Goal: Information Seeking & Learning: Ask a question

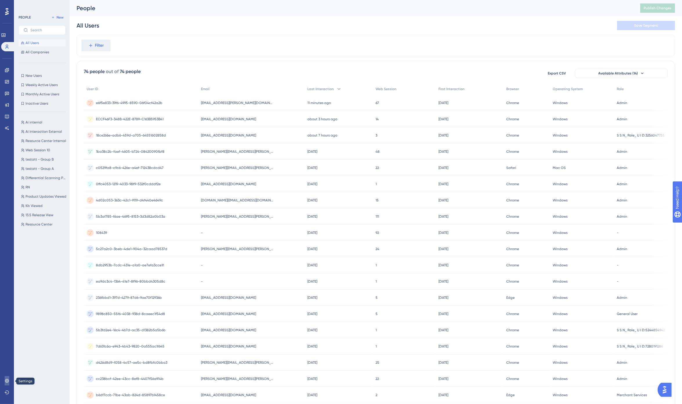
click at [6, 383] on icon at bounding box center [7, 381] width 5 height 5
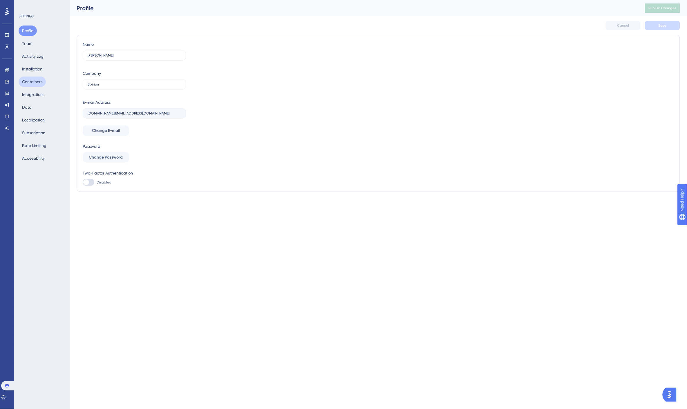
click at [35, 82] on button "Containers" at bounding box center [32, 82] width 27 height 10
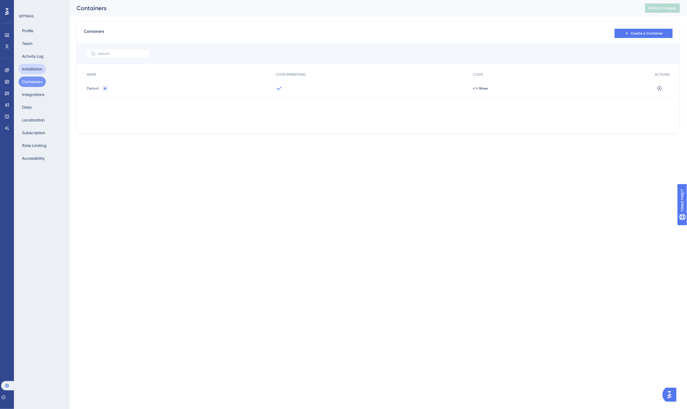
click at [34, 65] on button "Installation" at bounding box center [32, 69] width 27 height 10
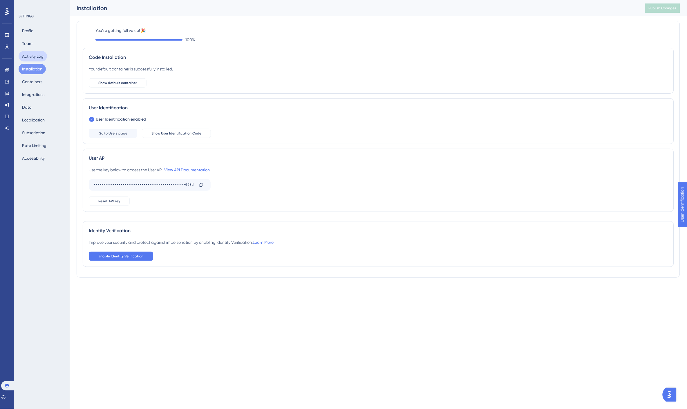
click at [34, 55] on button "Activity Log" at bounding box center [33, 56] width 28 height 10
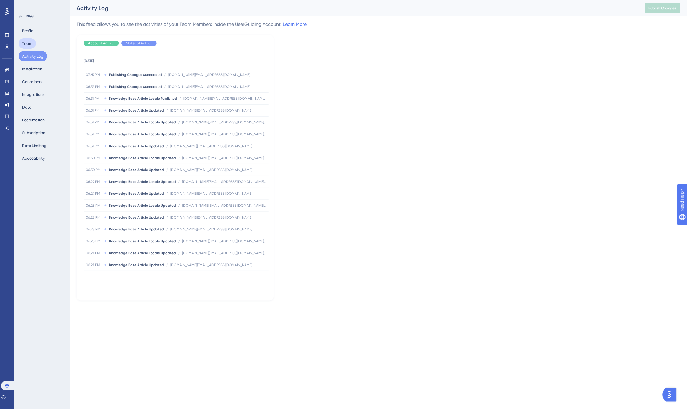
click at [26, 44] on button "Team" at bounding box center [27, 43] width 17 height 10
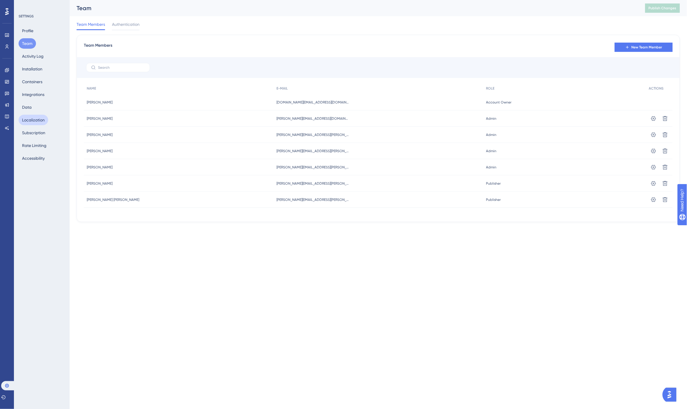
click at [36, 122] on button "Localization" at bounding box center [34, 120] width 30 height 10
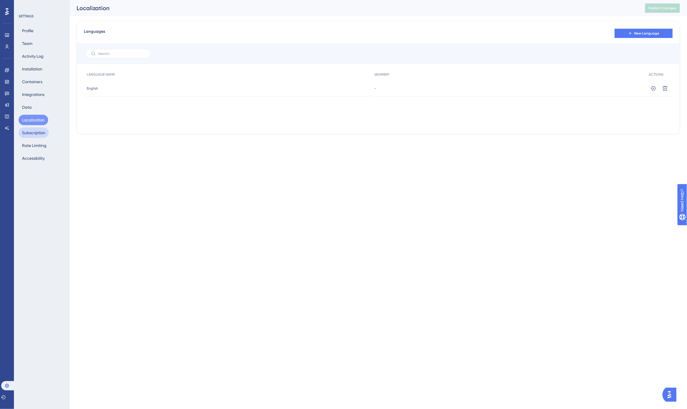
click at [34, 131] on button "Subscription" at bounding box center [34, 133] width 30 height 10
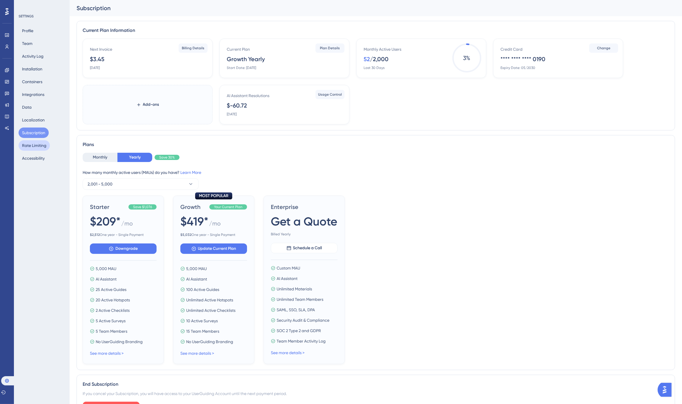
click at [39, 143] on button "Rate Limiting" at bounding box center [34, 145] width 31 height 10
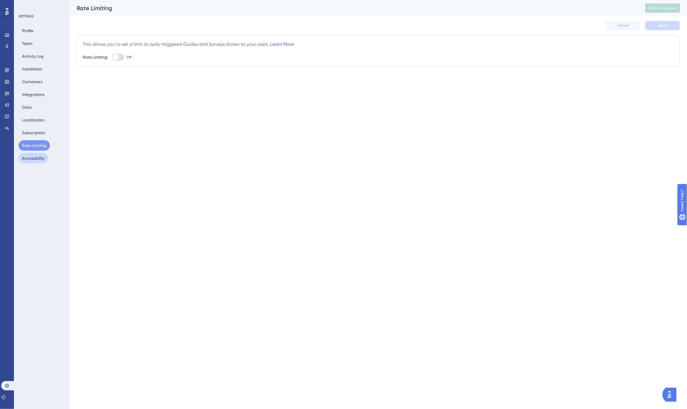
click at [34, 158] on button "Accessibility" at bounding box center [34, 158] width 30 height 10
click at [30, 81] on button "Containers" at bounding box center [32, 82] width 27 height 10
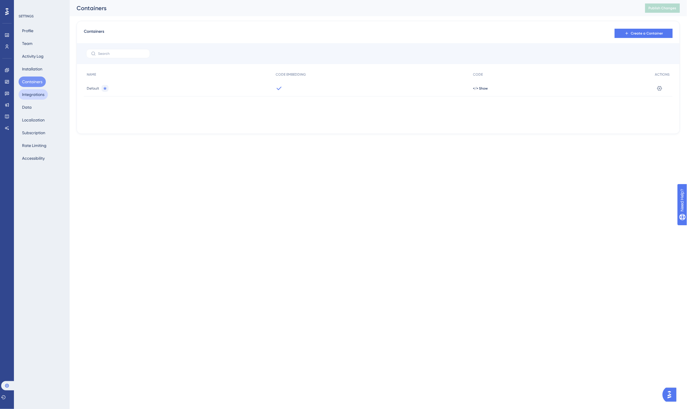
click at [32, 95] on button "Integrations" at bounding box center [33, 94] width 29 height 10
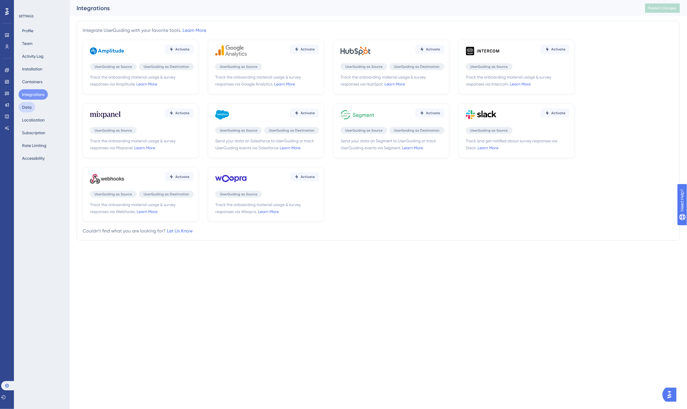
click at [26, 106] on button "Data" at bounding box center [27, 107] width 17 height 10
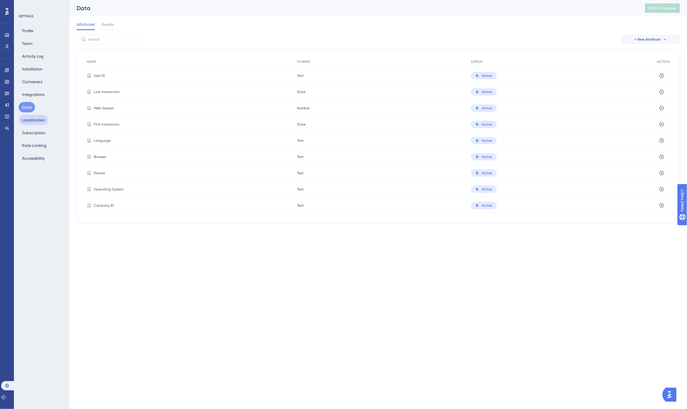
click at [33, 121] on button "Localization" at bounding box center [34, 120] width 30 height 10
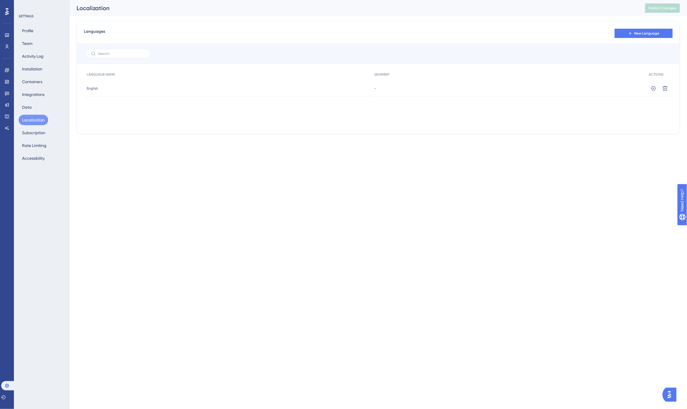
click at [91, 89] on span "English" at bounding box center [92, 88] width 11 height 5
click at [27, 71] on button "Installation" at bounding box center [32, 69] width 27 height 10
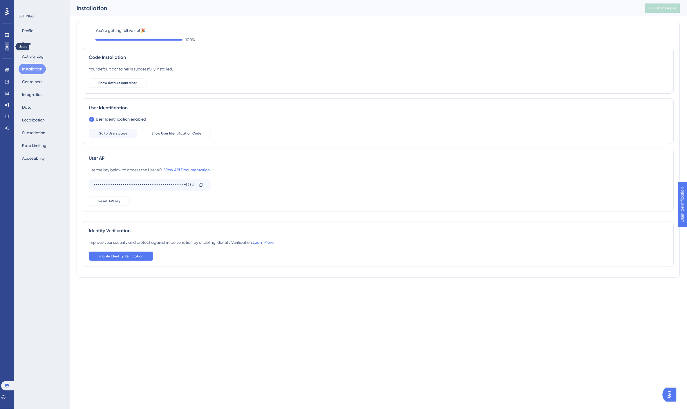
click at [7, 45] on icon at bounding box center [7, 46] width 5 height 5
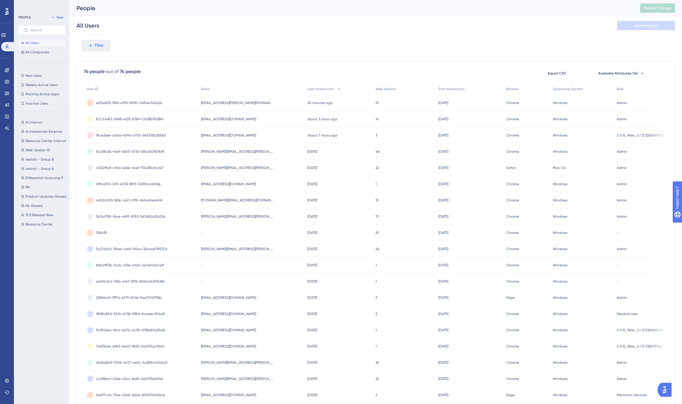
click at [144, 102] on span "e6f5e833-39f6-4995-8590-06f04cf42a2b" at bounding box center [129, 103] width 66 height 5
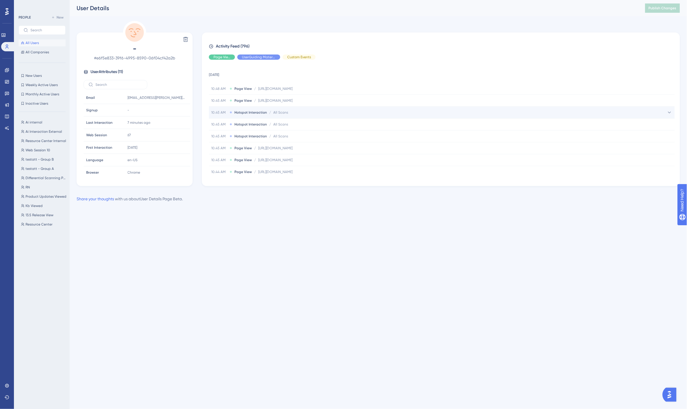
click at [277, 113] on span "All Scans" at bounding box center [280, 112] width 15 height 5
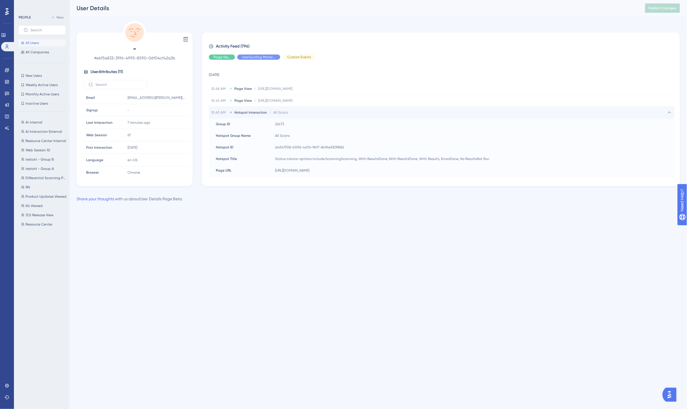
click at [282, 111] on span "All Scans" at bounding box center [280, 112] width 15 height 5
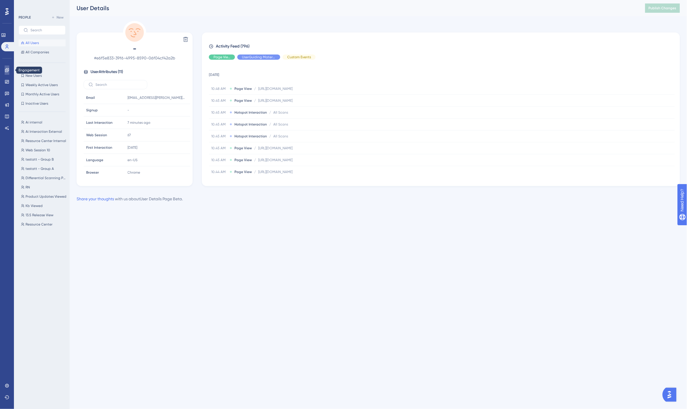
click at [6, 68] on icon at bounding box center [7, 70] width 5 height 5
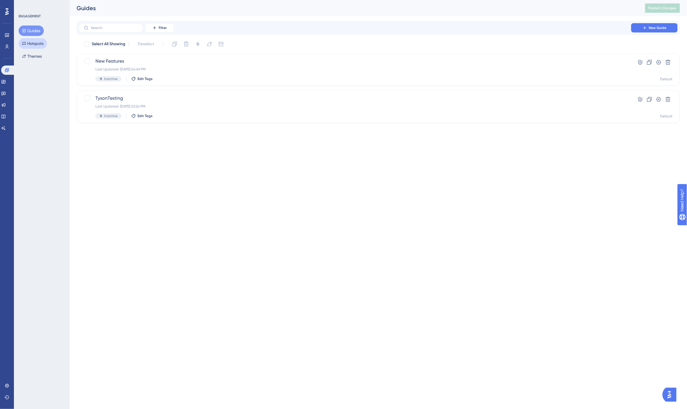
click at [36, 45] on button "Hotspots" at bounding box center [33, 43] width 28 height 10
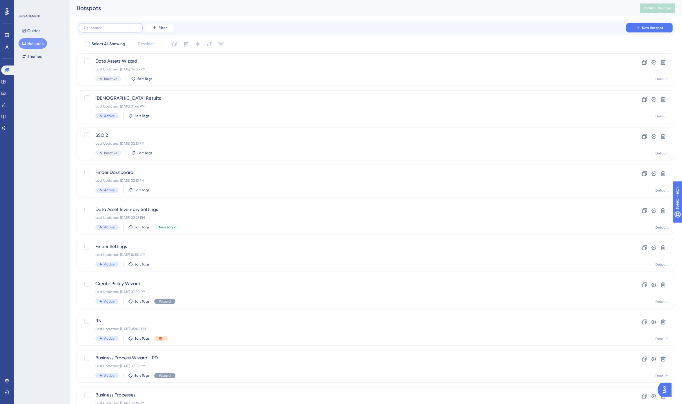
click at [125, 30] on label at bounding box center [111, 27] width 64 height 9
click at [125, 30] on input "text" at bounding box center [114, 28] width 47 height 4
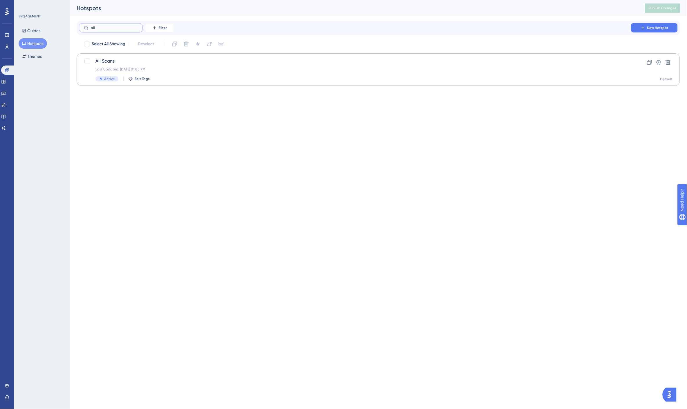
type input "all"
click at [256, 68] on div "Last Updated: [DATE] 01:05 PM" at bounding box center [354, 69] width 519 height 5
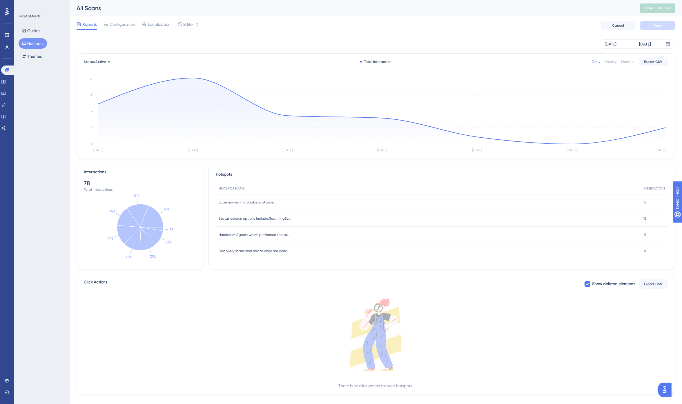
click at [595, 62] on div "Weekly" at bounding box center [611, 61] width 12 height 5
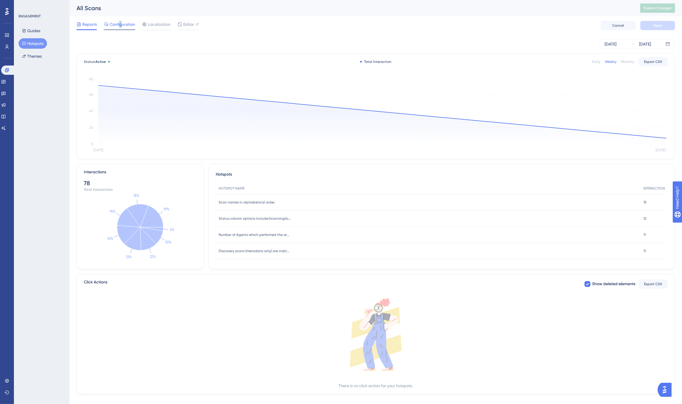
click at [121, 22] on span "Configuration" at bounding box center [123, 24] width 26 height 7
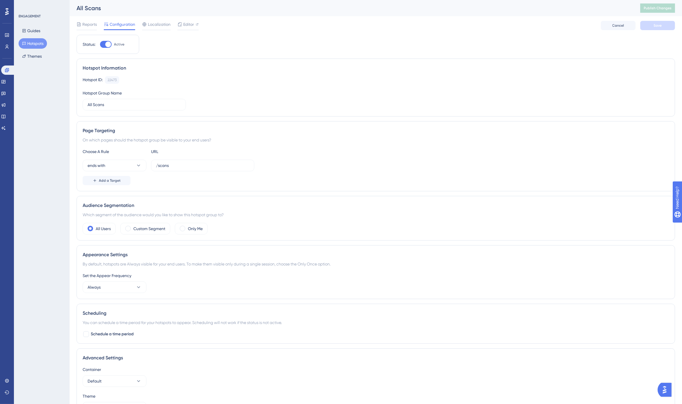
click at [224, 24] on div "Reports Configuration Localization Editor Cancel Save" at bounding box center [376, 25] width 599 height 19
click at [186, 25] on span "Editor" at bounding box center [188, 24] width 11 height 7
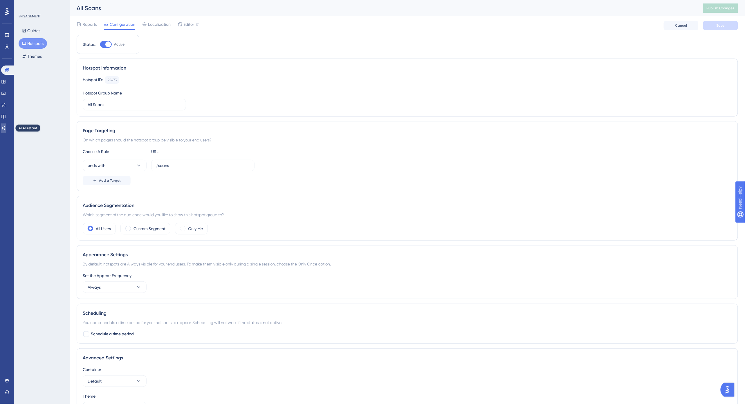
click at [4, 128] on link at bounding box center [3, 128] width 5 height 9
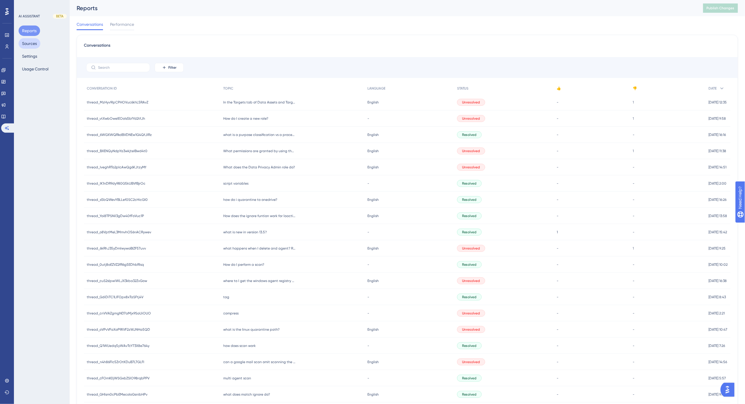
click at [32, 44] on button "Sources" at bounding box center [30, 43] width 22 height 10
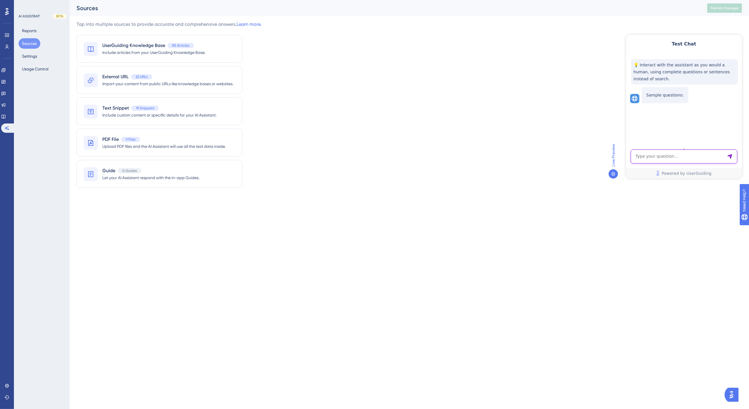
click at [595, 160] on textarea "AI Assistant Text Input" at bounding box center [684, 156] width 107 height 14
type textarea "do I have to create a playbook perform performing a scan?"
drag, startPoint x: 716, startPoint y: 115, endPoint x: 667, endPoint y: 110, distance: 49.8
click at [595, 110] on div "do I have to create a playbook perform performing a scan?" at bounding box center [684, 110] width 109 height 11
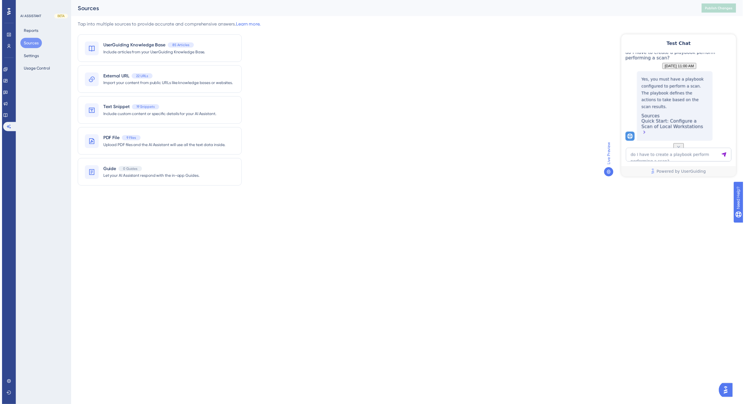
scroll to position [73, 0]
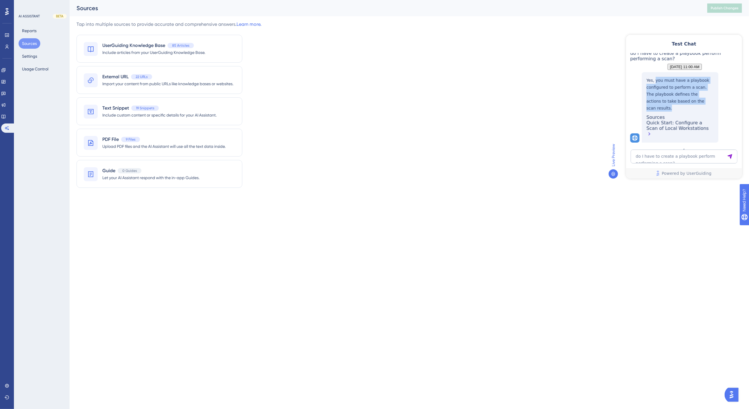
drag, startPoint x: 696, startPoint y: 109, endPoint x: 654, endPoint y: 90, distance: 46.1
click at [595, 90] on p "Yes, you must have a playbook configured to perform a scan. The playbook define…" at bounding box center [680, 94] width 67 height 35
copy p "you must have a playbook configured to perform a scan. The playbook defines the…"
click at [550, 90] on div "Tap into multiple sources to provide accurate and comprehensive answers. Learn …" at bounding box center [410, 108] width 666 height 174
click at [492, 80] on div "Tap into multiple sources to provide accurate and comprehensive answers. Learn …" at bounding box center [410, 108] width 666 height 174
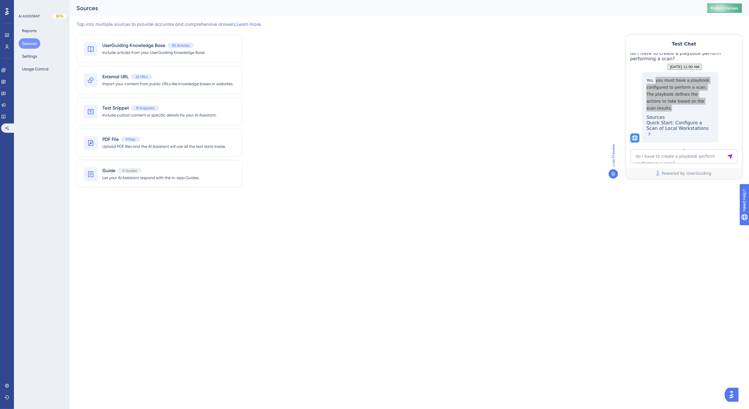
click at [595, 8] on button "Publish Changes" at bounding box center [725, 7] width 35 height 9
click at [393, 64] on div "Tap into multiple sources to provide accurate and comprehensive answers. Learn …" at bounding box center [410, 108] width 666 height 174
click at [573, 87] on div "Tap into multiple sources to provide accurate and comprehensive answers. Learn …" at bounding box center [410, 108] width 666 height 174
click at [595, 90] on p "Yes, you must have a playbook configured to perform a scan. The playbook define…" at bounding box center [680, 94] width 67 height 35
click at [525, 89] on div "Tap into multiple sources to provide accurate and comprehensive answers. Learn …" at bounding box center [410, 108] width 666 height 174
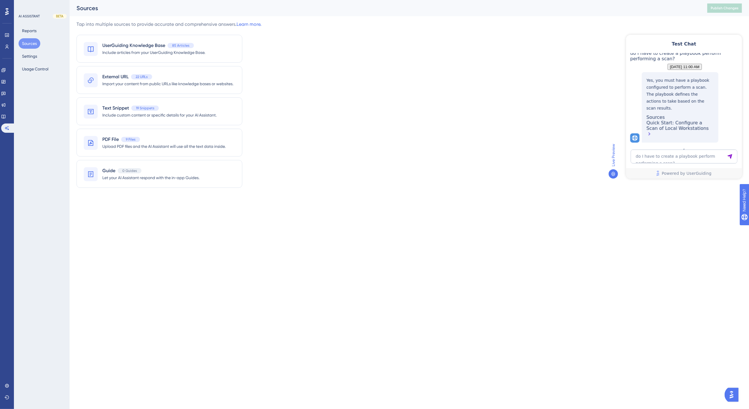
click at [289, 60] on div "Tap into multiple sources to provide accurate and comprehensive answers. Learn …" at bounding box center [410, 108] width 666 height 174
click at [437, 55] on div "Tap into multiple sources to provide accurate and comprehensive answers. Learn …" at bounding box center [410, 108] width 666 height 174
drag, startPoint x: 297, startPoint y: 90, endPoint x: 296, endPoint y: 98, distance: 7.3
click at [297, 90] on div "Tap into multiple sources to provide accurate and comprehensive answers. Learn …" at bounding box center [410, 108] width 666 height 174
click at [303, 83] on div "Tap into multiple sources to provide accurate and comprehensive answers. Learn …" at bounding box center [410, 108] width 666 height 174
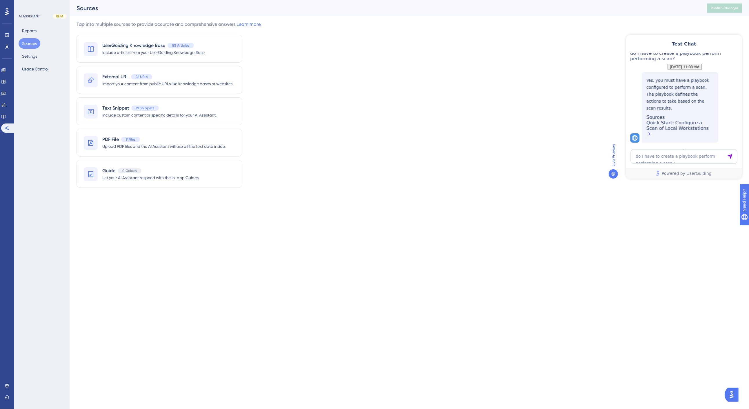
click at [297, 115] on div "Tap into multiple sources to provide accurate and comprehensive answers. Learn …" at bounding box center [410, 108] width 666 height 174
click at [310, 88] on div "Tap into multiple sources to provide accurate and comprehensive answers. Learn …" at bounding box center [410, 108] width 666 height 174
click at [311, 75] on div "Tap into multiple sources to provide accurate and comprehensive answers. Learn …" at bounding box center [410, 108] width 666 height 174
click at [281, 66] on div "Tap into multiple sources to provide accurate and comprehensive answers. Learn …" at bounding box center [410, 108] width 666 height 174
click at [5, 45] on icon at bounding box center [7, 46] width 5 height 5
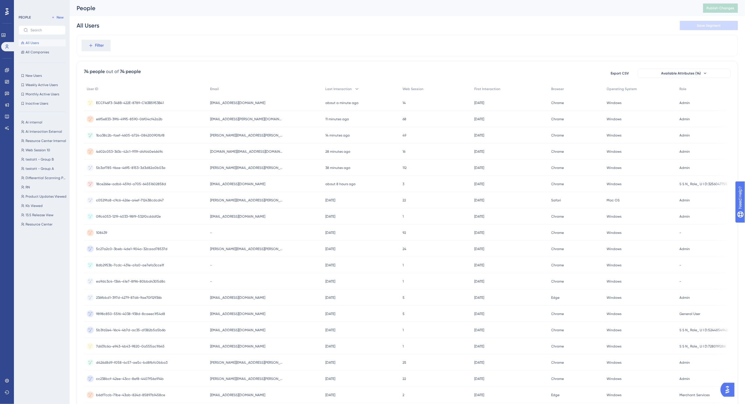
click at [351, 40] on div "Filter" at bounding box center [407, 45] width 661 height 21
click at [330, 33] on div "All Users Save Segment" at bounding box center [407, 25] width 661 height 19
click at [397, 64] on div "74 people out of 74 people Export CSV Available Attributes (14) User ID Email L…" at bounding box center [407, 253] width 661 height 385
click at [400, 48] on div "Filter" at bounding box center [407, 45] width 661 height 21
click at [363, 23] on div "All Users Save Segment" at bounding box center [407, 25] width 661 height 19
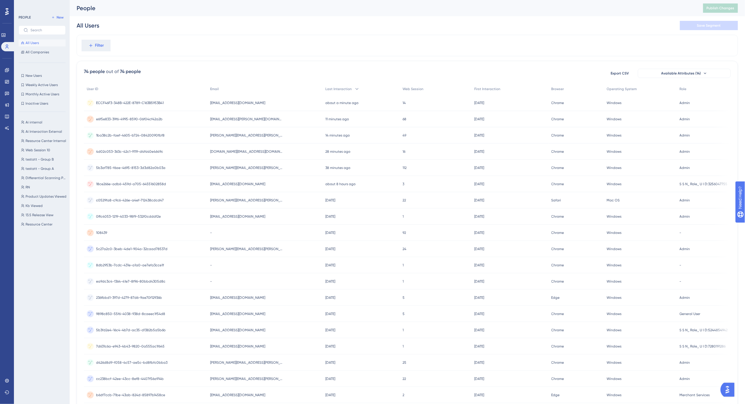
click at [362, 25] on div "All Users Save Segment" at bounding box center [407, 25] width 661 height 19
click at [363, 21] on div "All Users Save Segment" at bounding box center [407, 25] width 661 height 19
click at [347, 22] on div "All Users Save Segment" at bounding box center [407, 25] width 661 height 19
click at [338, 24] on div "All Users Save Segment" at bounding box center [407, 25] width 661 height 19
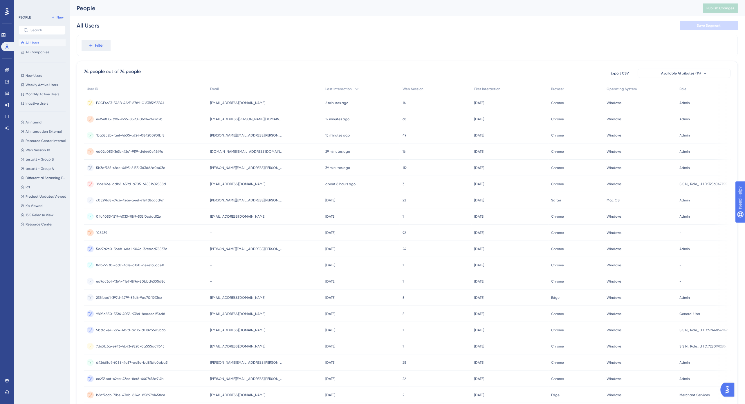
click at [337, 24] on div "All Users Save Segment" at bounding box center [407, 25] width 661 height 19
click at [336, 24] on div "All Users Save Segment" at bounding box center [407, 25] width 661 height 19
click at [337, 22] on div "All Users Save Segment" at bounding box center [407, 25] width 661 height 19
click at [337, 21] on div "All Users Save Segment" at bounding box center [407, 25] width 661 height 19
click at [337, 20] on div "All Users Save Segment" at bounding box center [407, 25] width 661 height 19
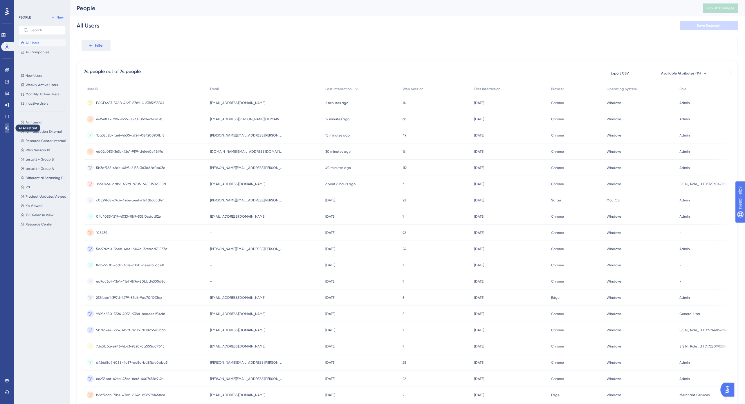
click at [8, 128] on icon at bounding box center [7, 128] width 5 height 5
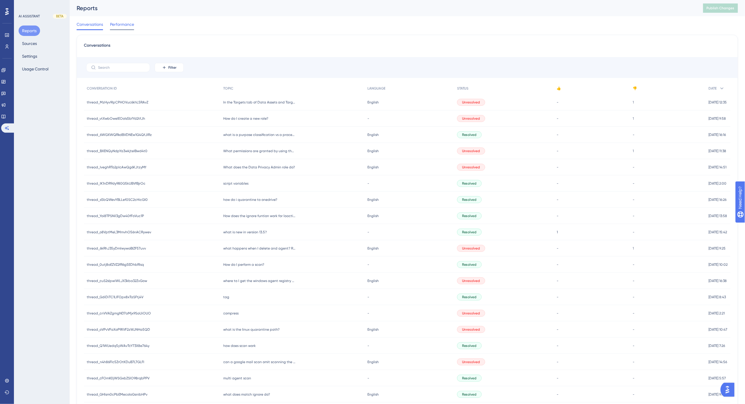
click at [125, 23] on span "Performance" at bounding box center [122, 24] width 24 height 7
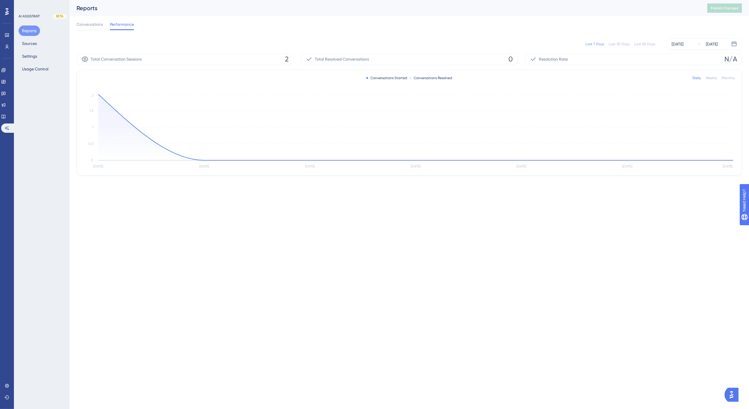
click at [595, 44] on div "Last 90 Days" at bounding box center [645, 44] width 21 height 5
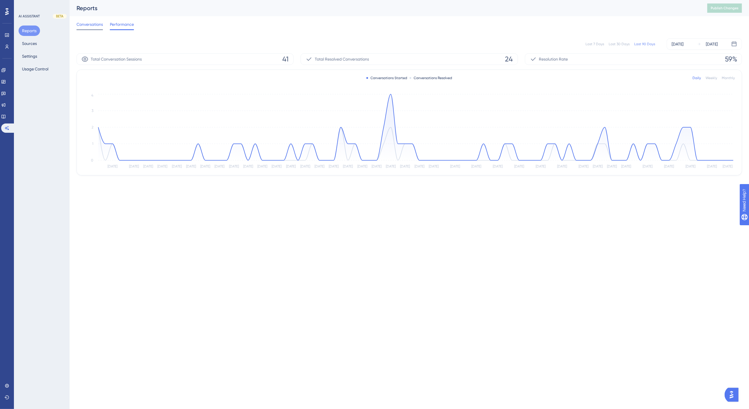
click at [86, 27] on span "Conversations" at bounding box center [90, 24] width 26 height 7
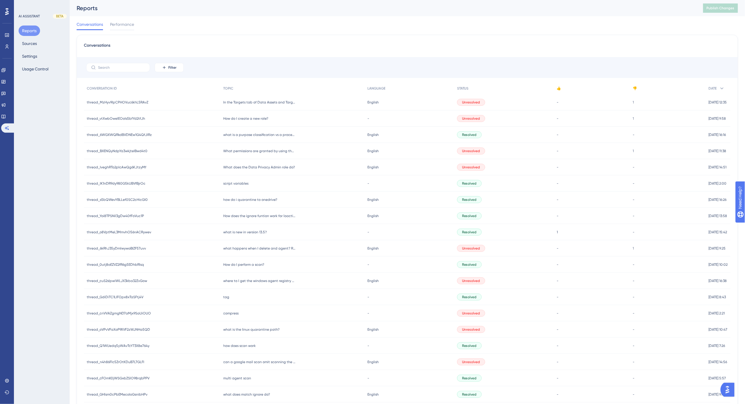
click at [319, 30] on div "Conversations Performance" at bounding box center [407, 25] width 661 height 19
click at [262, 119] on span "How do I create a new role?" at bounding box center [245, 118] width 45 height 5
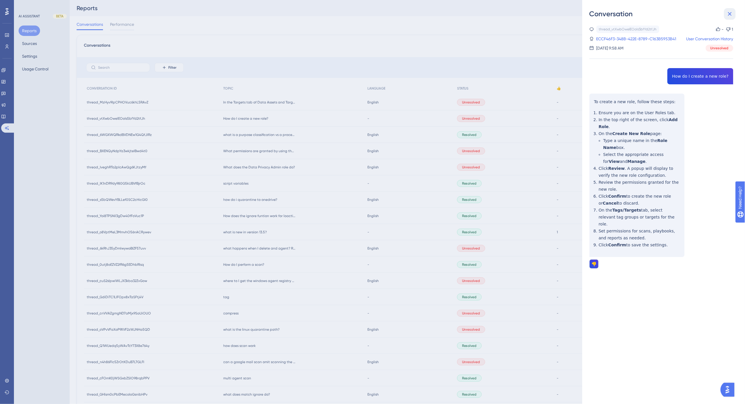
click at [595, 13] on icon at bounding box center [730, 14] width 4 height 4
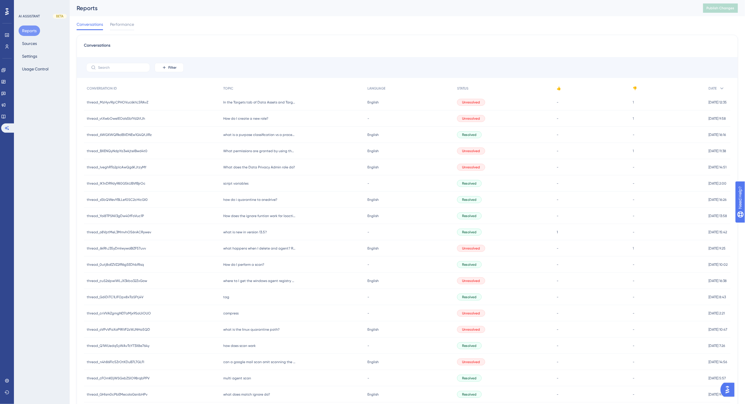
click at [481, 39] on div "Conversations Filter CONVERSATION ID TOPIC LANGUAGE STATUS 👍 👎 DATE thread_MzHy…" at bounding box center [407, 240] width 661 height 410
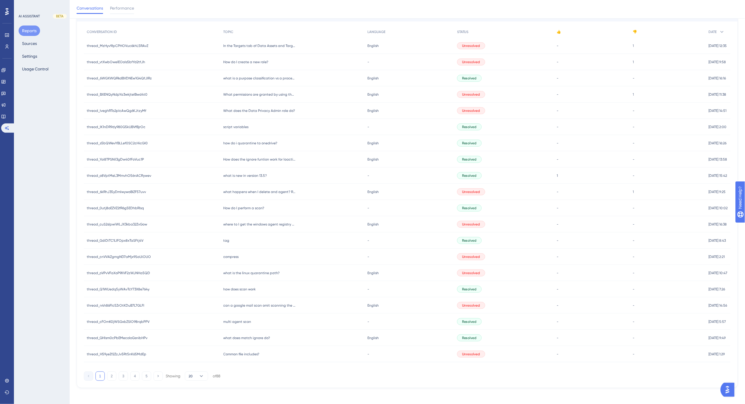
scroll to position [61, 0]
click at [200, 376] on icon at bounding box center [201, 374] width 6 height 6
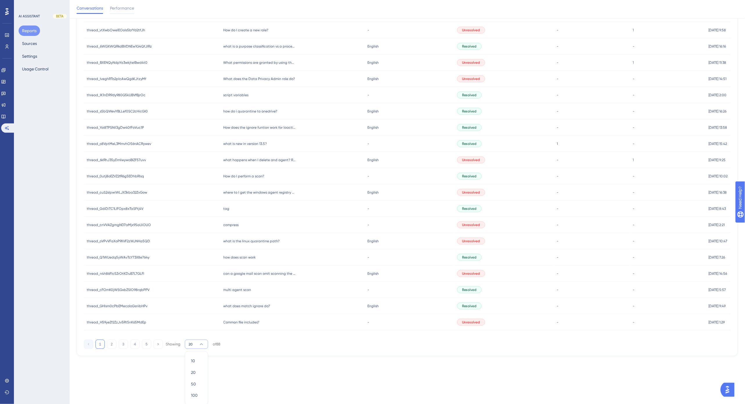
scroll to position [92, 0]
click at [196, 385] on div "50 50" at bounding box center [196, 384] width 11 height 12
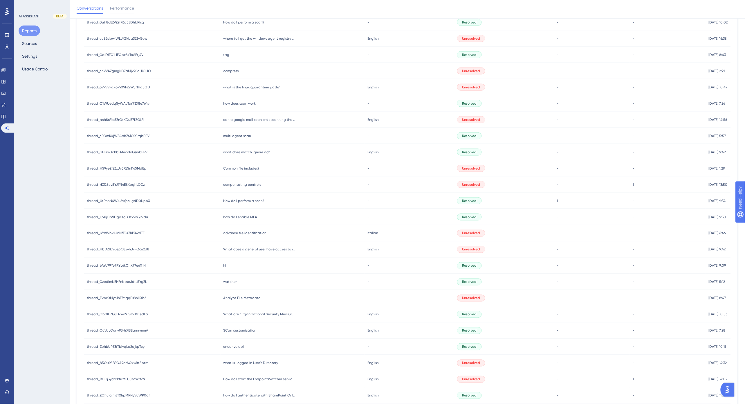
scroll to position [253, 0]
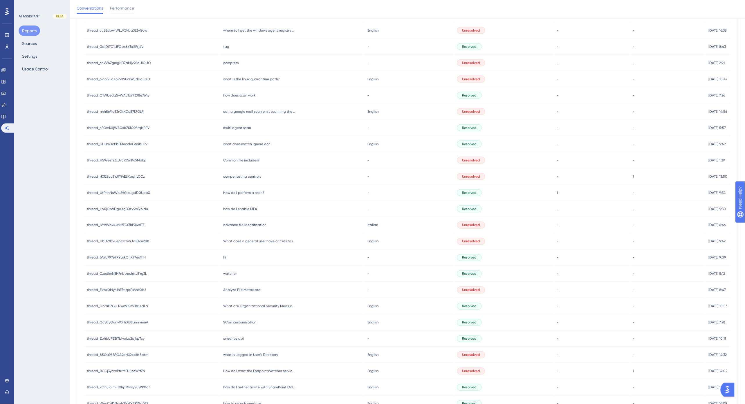
click at [114, 209] on span "thread_LpXjObVDgaXgB0zx9w3jbldu" at bounding box center [117, 209] width 61 height 5
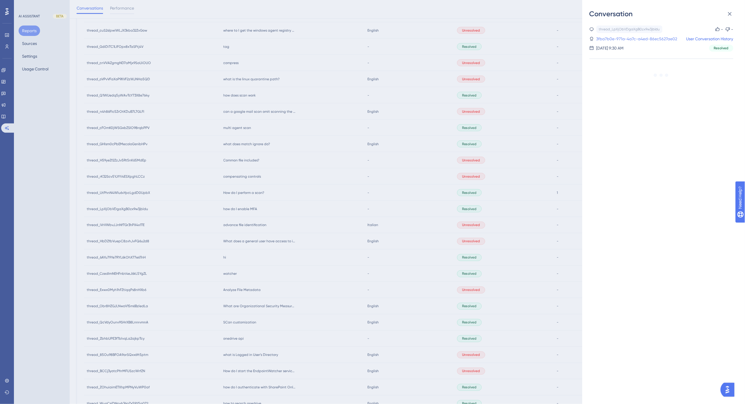
click at [595, 39] on link "3fba7b0e-971a-4a7c-a4ed-86ec5627ae02" at bounding box center [636, 38] width 81 height 7
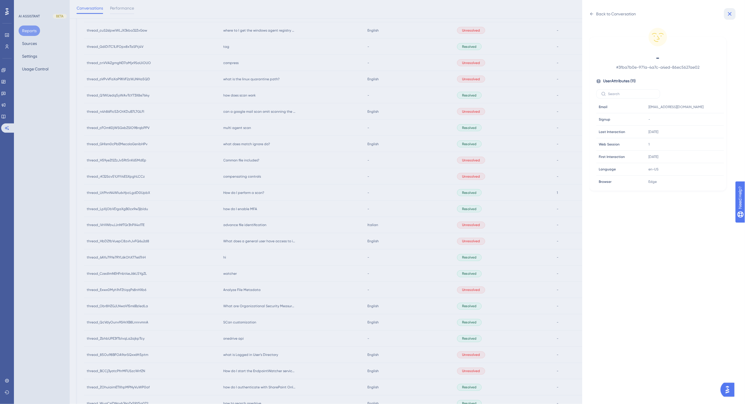
click at [595, 12] on icon at bounding box center [729, 13] width 7 height 7
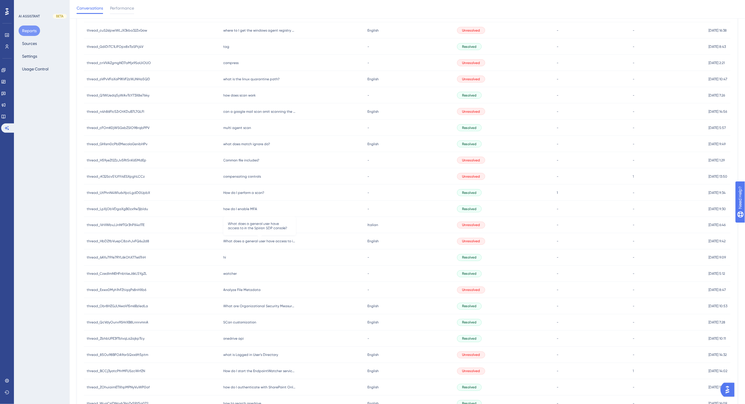
click at [262, 240] on span "What does a general user have access to in the Spirion SDP console?" at bounding box center [259, 241] width 73 height 5
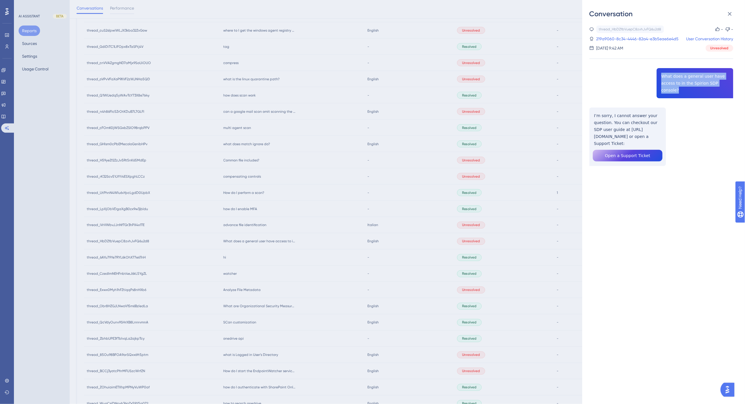
drag, startPoint x: 660, startPoint y: 75, endPoint x: 726, endPoint y: 83, distance: 66.3
click at [595, 83] on div "thread_HbDZfbVuepC8zvhJvFQ6u2d8 Copy - - 219a9060-8c34-4446-82a4-e3b5eae6e4d5 U…" at bounding box center [661, 111] width 144 height 170
copy span "What does a general user have access to in the Spirion SDP console?"
click at [595, 11] on icon at bounding box center [729, 13] width 7 height 7
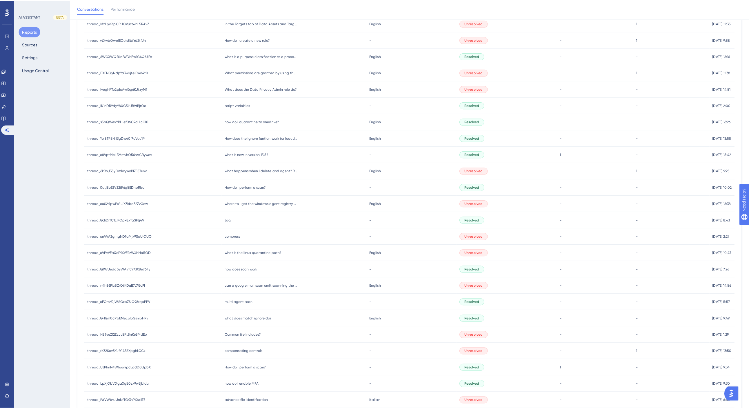
scroll to position [0, 0]
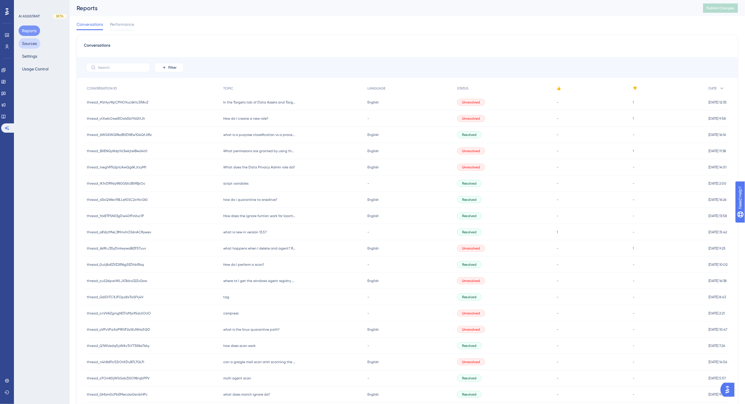
click at [28, 44] on button "Sources" at bounding box center [30, 43] width 22 height 10
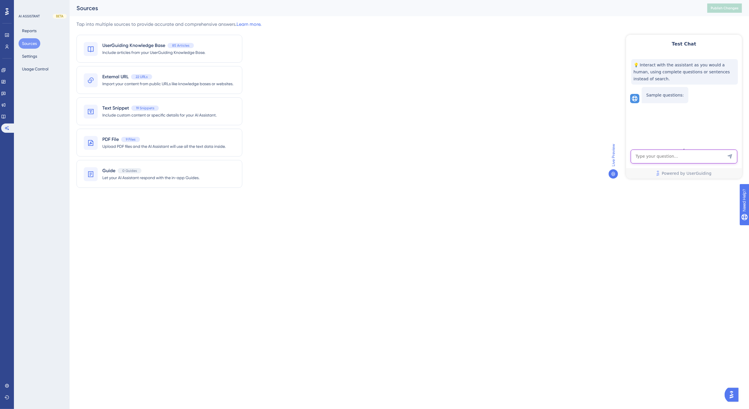
click at [595, 155] on textarea "AI Assistant Text Input" at bounding box center [684, 156] width 107 height 14
paste textarea "What does a general user have access to in the Spirion SDP console?"
type textarea "What does a general user have access to in the Spirion SDP console?"
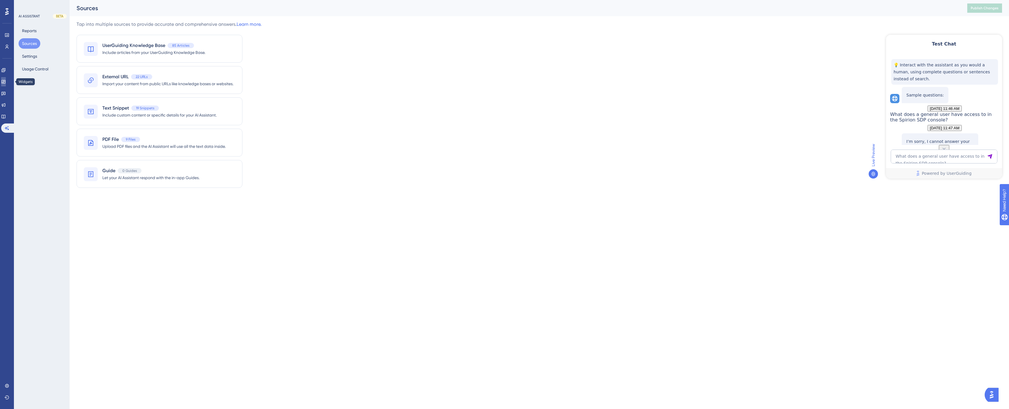
click at [5, 82] on icon at bounding box center [3, 81] width 4 height 3
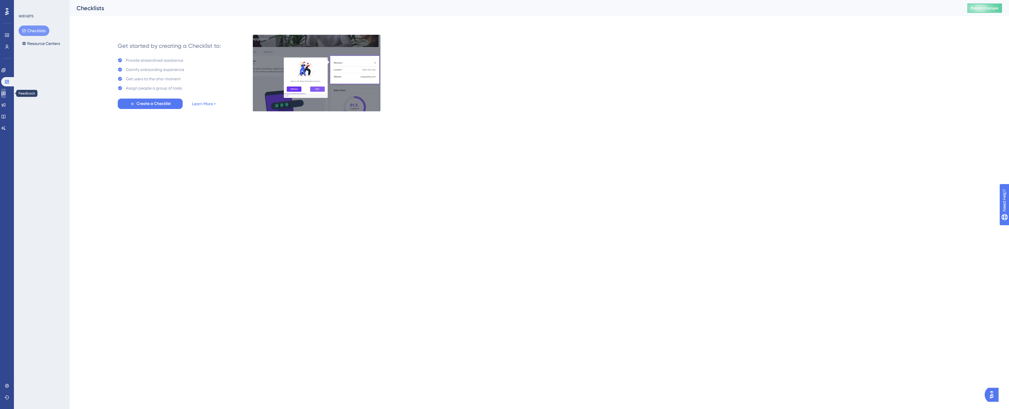
click at [5, 95] on icon at bounding box center [3, 94] width 4 height 4
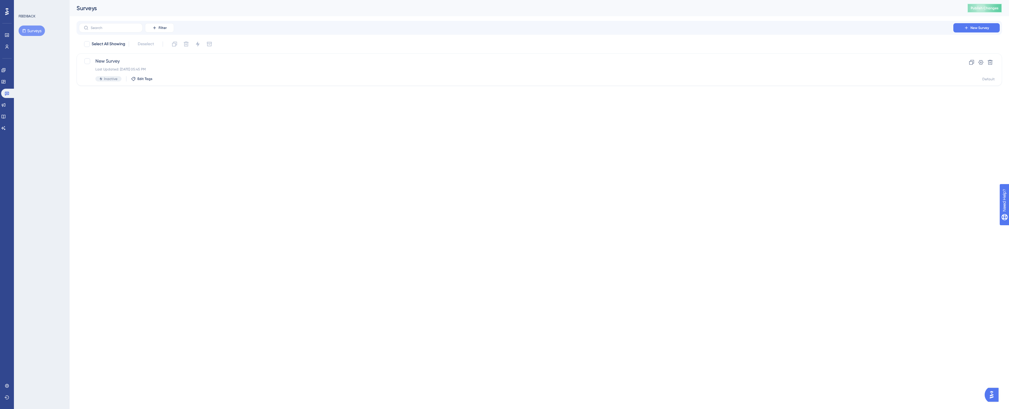
click at [595, 8] on span "Publish Changes" at bounding box center [985, 8] width 28 height 5
click at [7, 47] on icon at bounding box center [7, 46] width 5 height 5
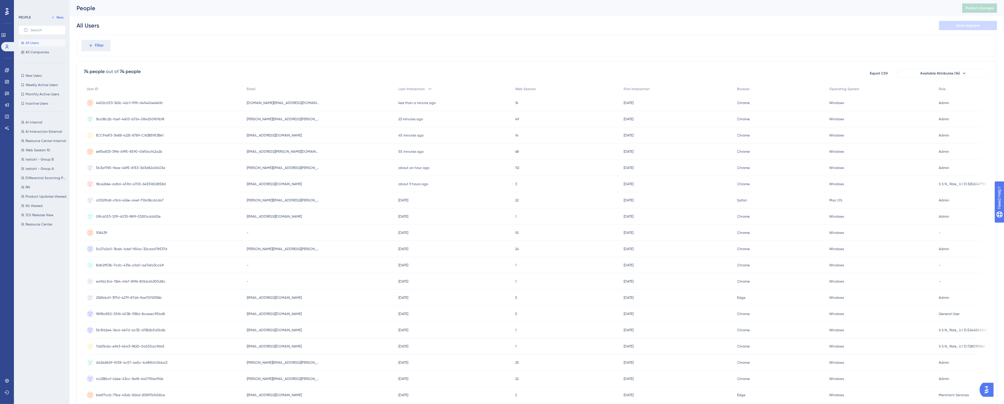
click at [258, 149] on span "[EMAIL_ADDRESS][PERSON_NAME][DOMAIN_NAME]" at bounding box center [283, 151] width 73 height 5
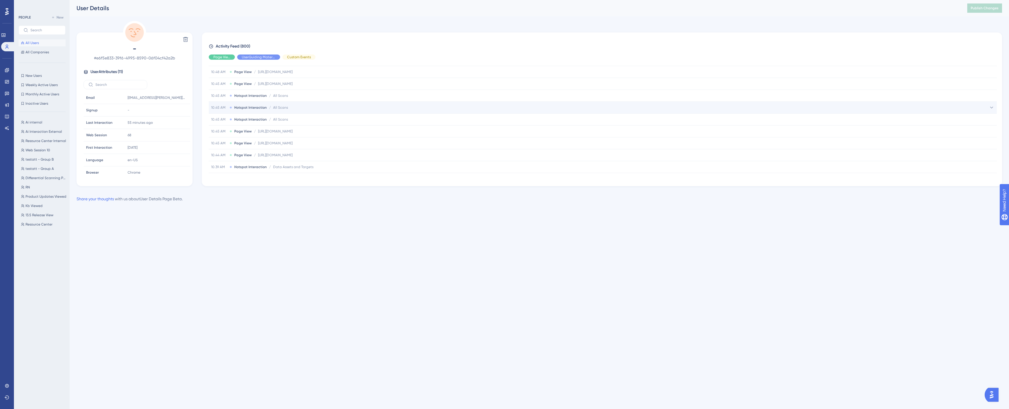
scroll to position [97, 0]
click at [303, 133] on span "Data Assets and Targets" at bounding box center [293, 135] width 40 height 5
click at [306, 117] on span "Data Assets and Targets" at bounding box center [293, 115] width 40 height 5
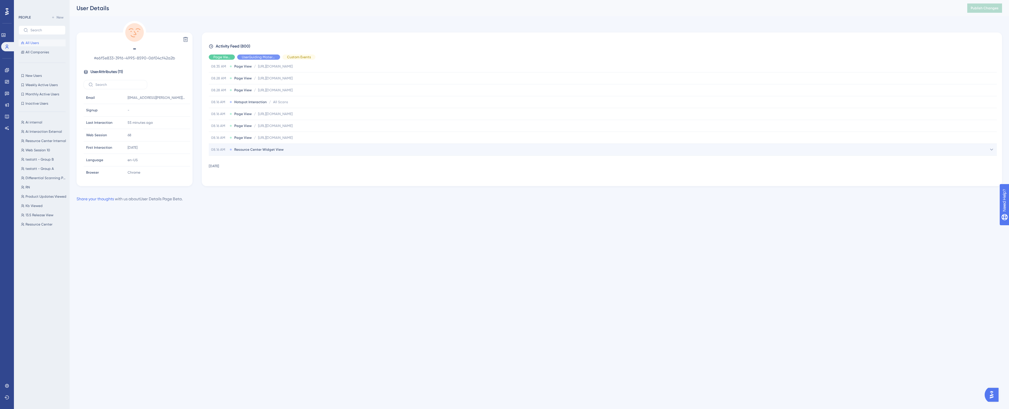
click at [292, 149] on div "08.16 AM Resource Center Widget View" at bounding box center [603, 150] width 788 height 12
